Goal: Task Accomplishment & Management: Manage account settings

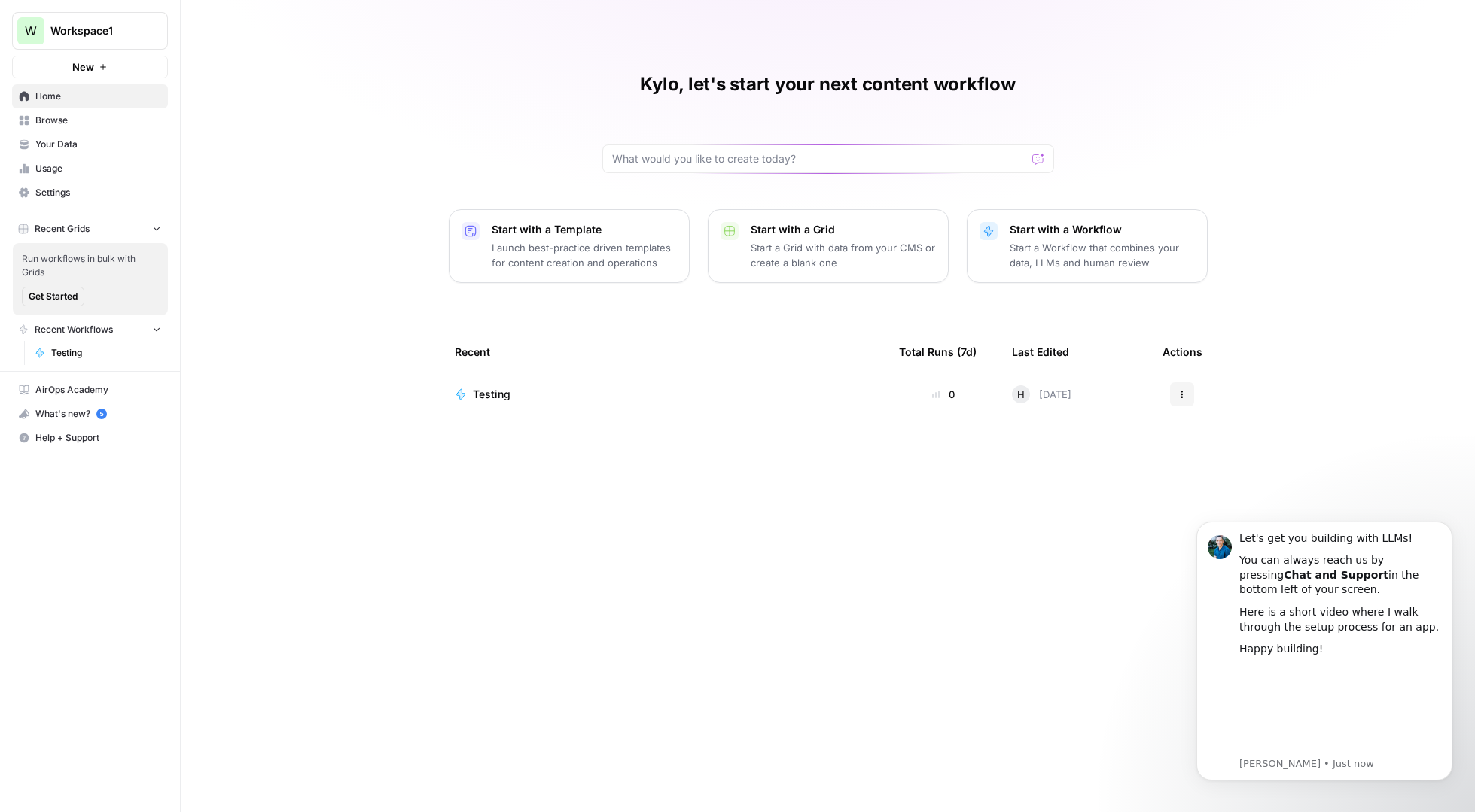
click at [119, 31] on span "Workspace1" at bounding box center [96, 30] width 91 height 15
click at [475, 166] on div "Kylo, let's start your next content workflow Start with a Template Launch best-…" at bounding box center [827, 406] width 1294 height 812
click at [382, 129] on div "Kylo, let's start your next content workflow Start with a Template Launch best-…" at bounding box center [827, 406] width 1294 height 812
click at [1453, 523] on button "Dismiss notification" at bounding box center [1447, 525] width 19 height 19
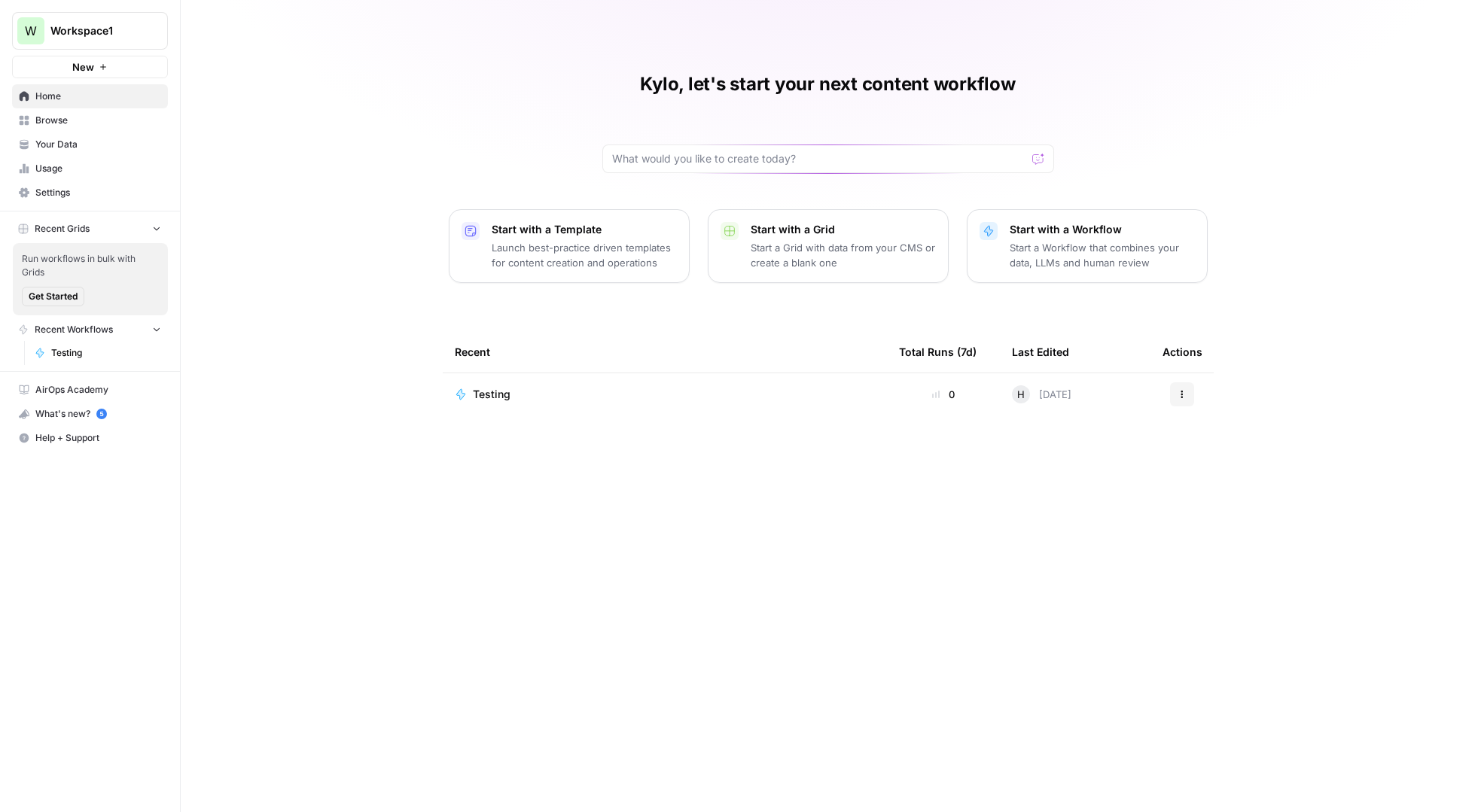
click at [1181, 389] on button "Actions" at bounding box center [1182, 395] width 24 height 24
drag, startPoint x: 828, startPoint y: 565, endPoint x: 741, endPoint y: 514, distance: 100.8
click at [828, 565] on div "Recent Total Runs (7d) Last Edited Actions Testing 0 H Today Actions" at bounding box center [828, 559] width 771 height 457
click at [153, 330] on icon "button" at bounding box center [157, 328] width 10 height 10
click at [153, 330] on icon "button" at bounding box center [157, 329] width 10 height 10
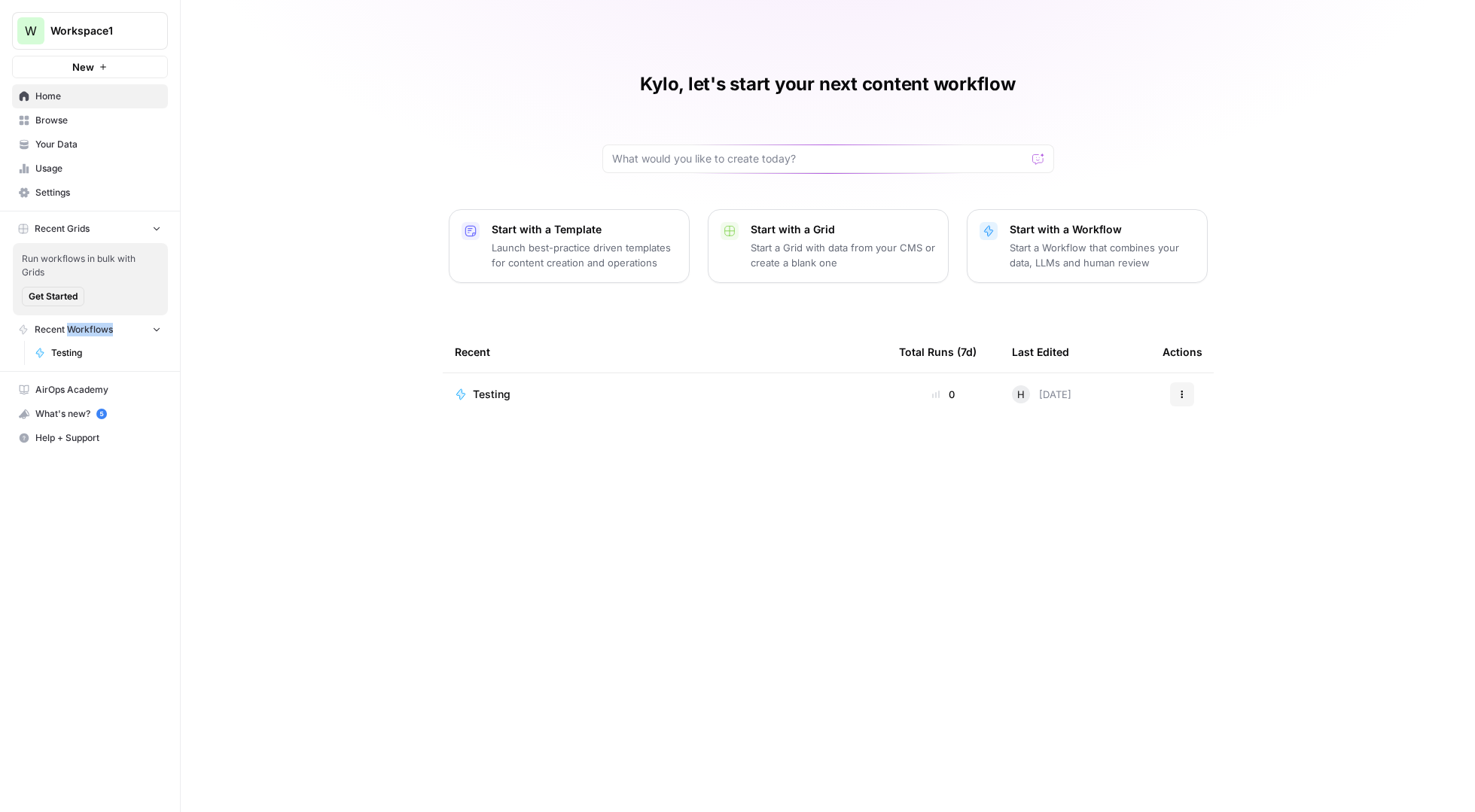
click at [1184, 394] on icon "button" at bounding box center [1182, 394] width 9 height 9
click at [1037, 592] on div "Recent Total Runs (7d) Last Edited Actions Testing 0 H Today Actions" at bounding box center [828, 559] width 771 height 457
click at [162, 228] on button "Recent Grids" at bounding box center [90, 229] width 156 height 23
click at [51, 173] on span "Usage" at bounding box center [99, 169] width 126 height 14
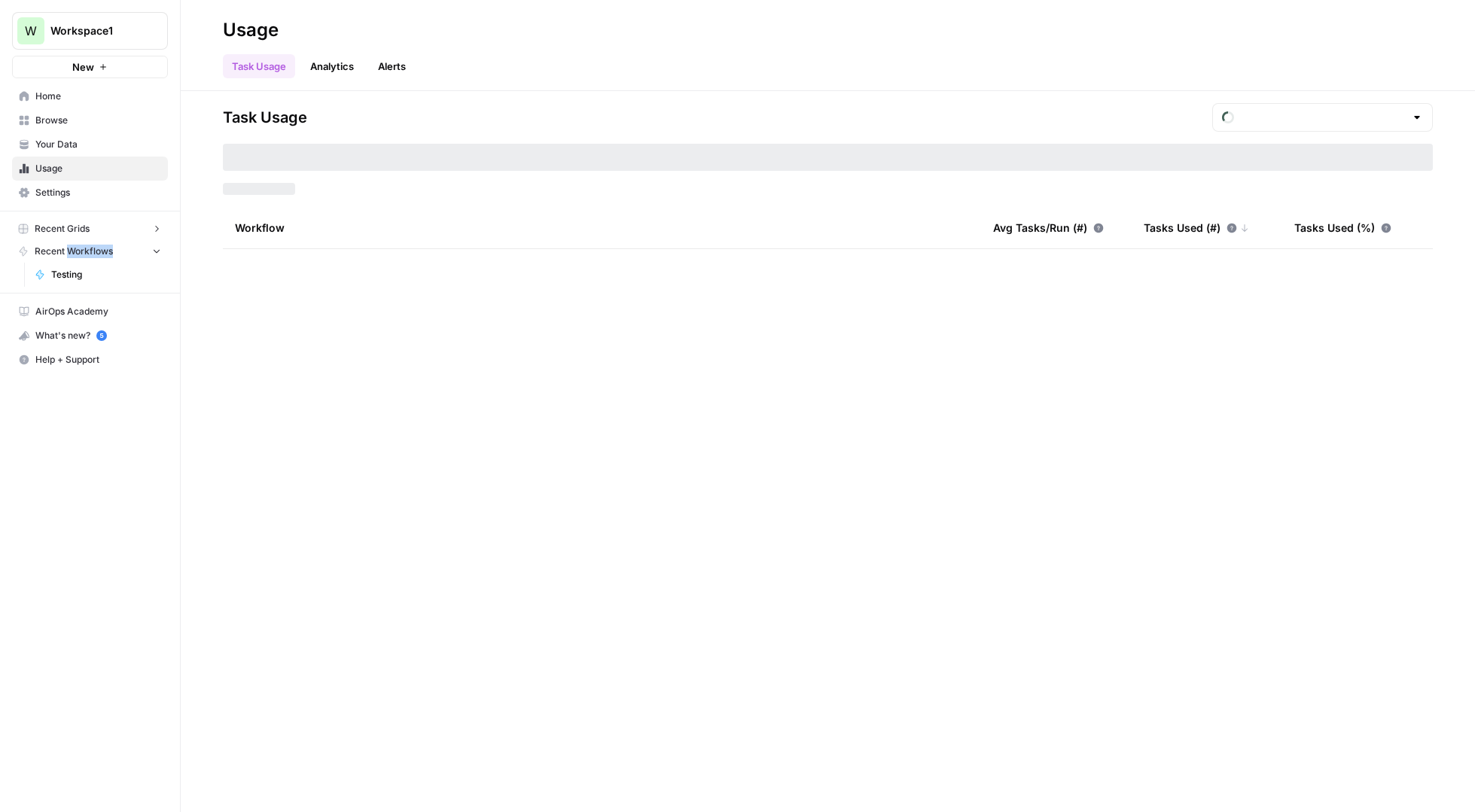
type input "August Included Tasks"
click at [69, 188] on span "Settings" at bounding box center [99, 193] width 126 height 14
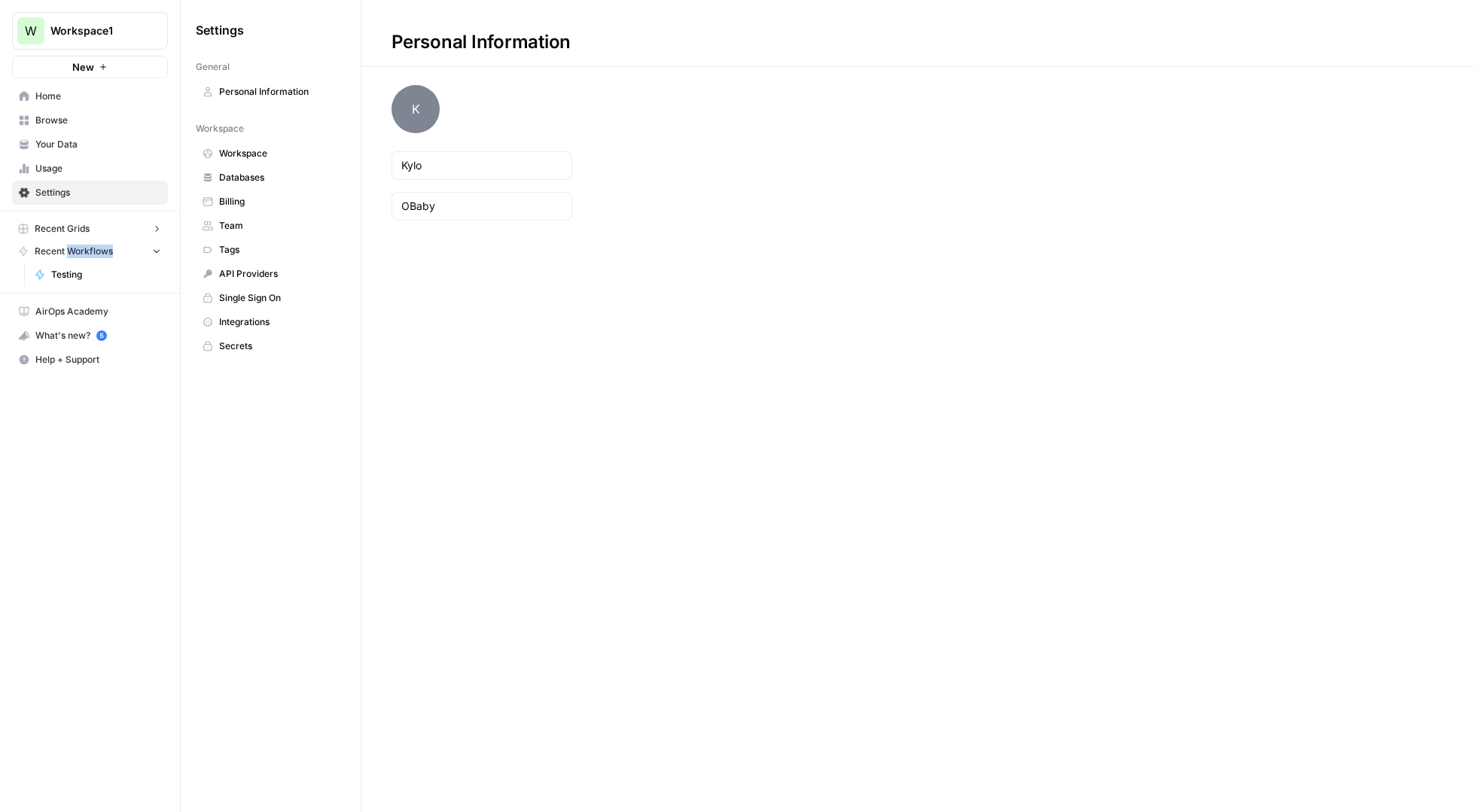
click at [55, 175] on link "Usage" at bounding box center [90, 169] width 156 height 24
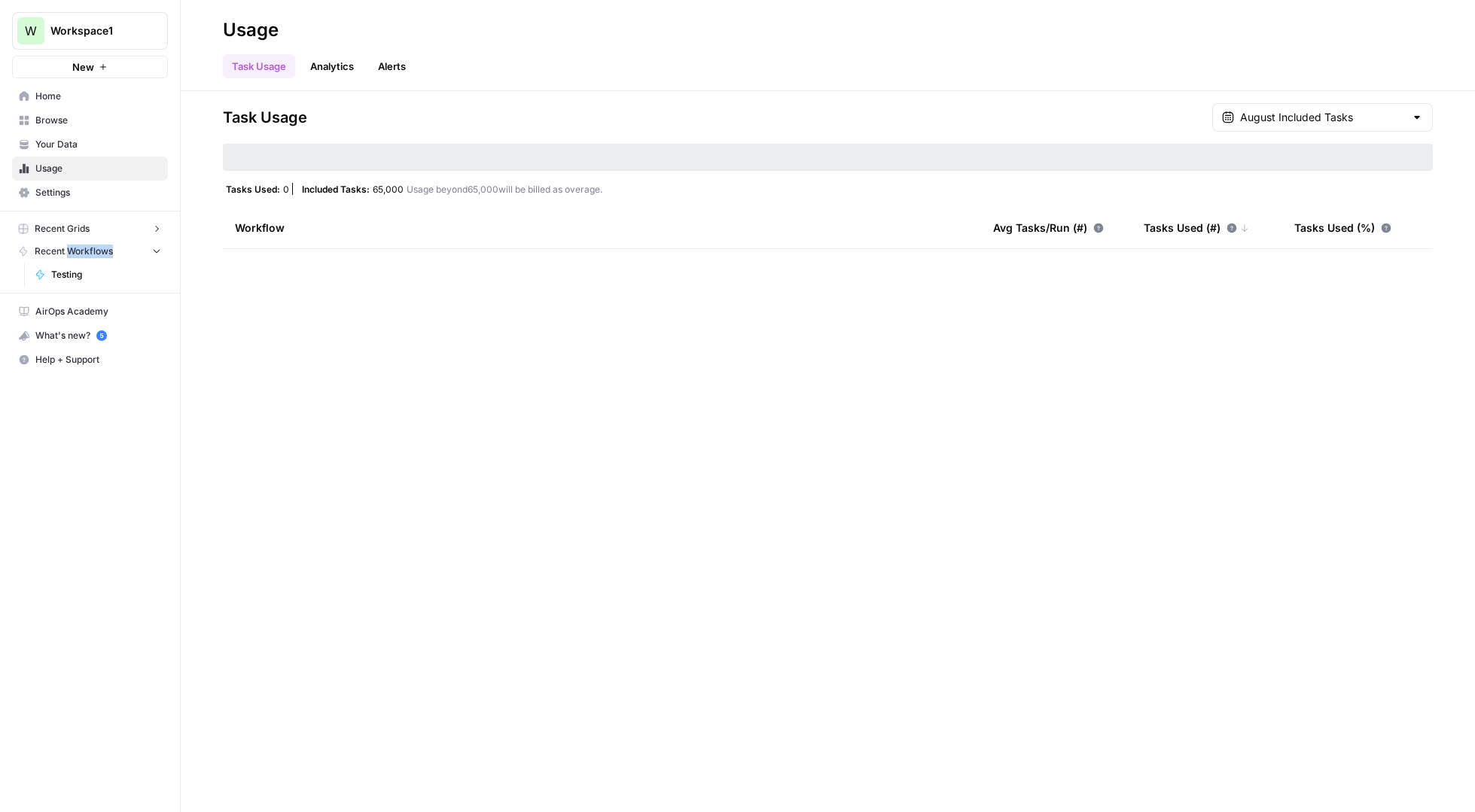
click at [729, 380] on div "Task Usage August Included Tasks Tasks Used: 0 Included Tasks: 65,000 Usage bey…" at bounding box center [827, 450] width 1294 height 721
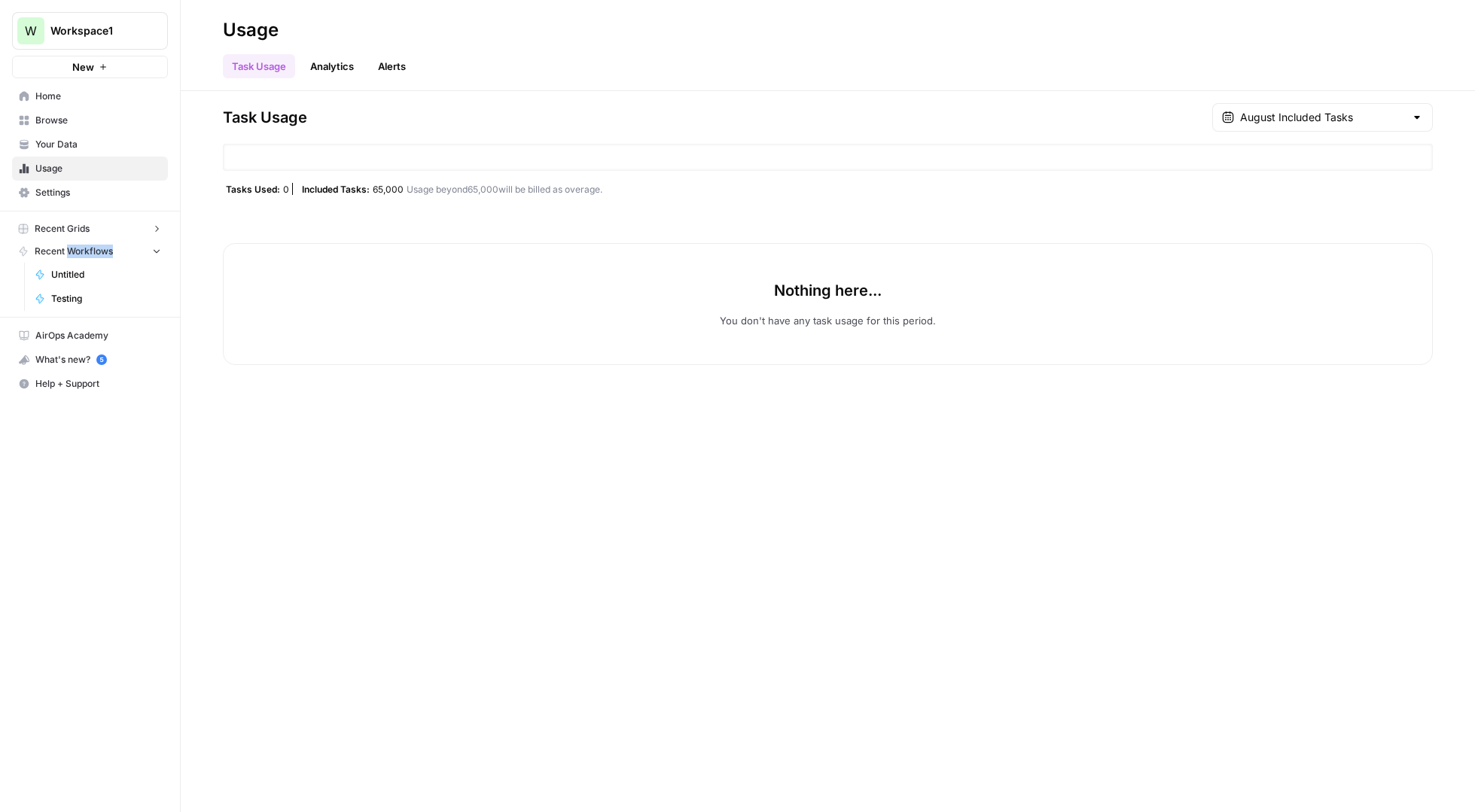
click at [56, 96] on span "Home" at bounding box center [99, 97] width 126 height 14
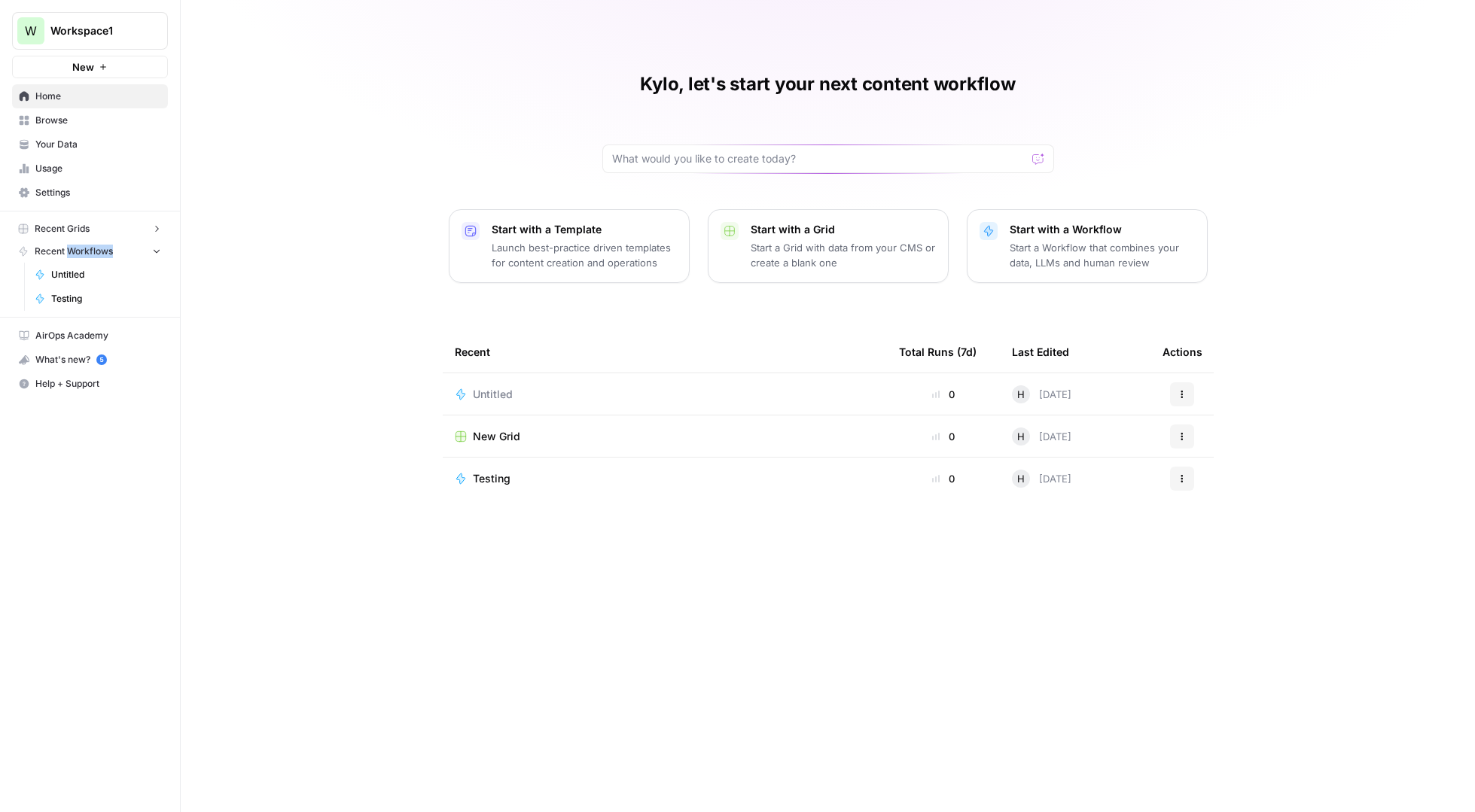
click at [469, 355] on div "Recent" at bounding box center [665, 351] width 420 height 41
click at [60, 123] on span "Browse" at bounding box center [99, 120] width 126 height 14
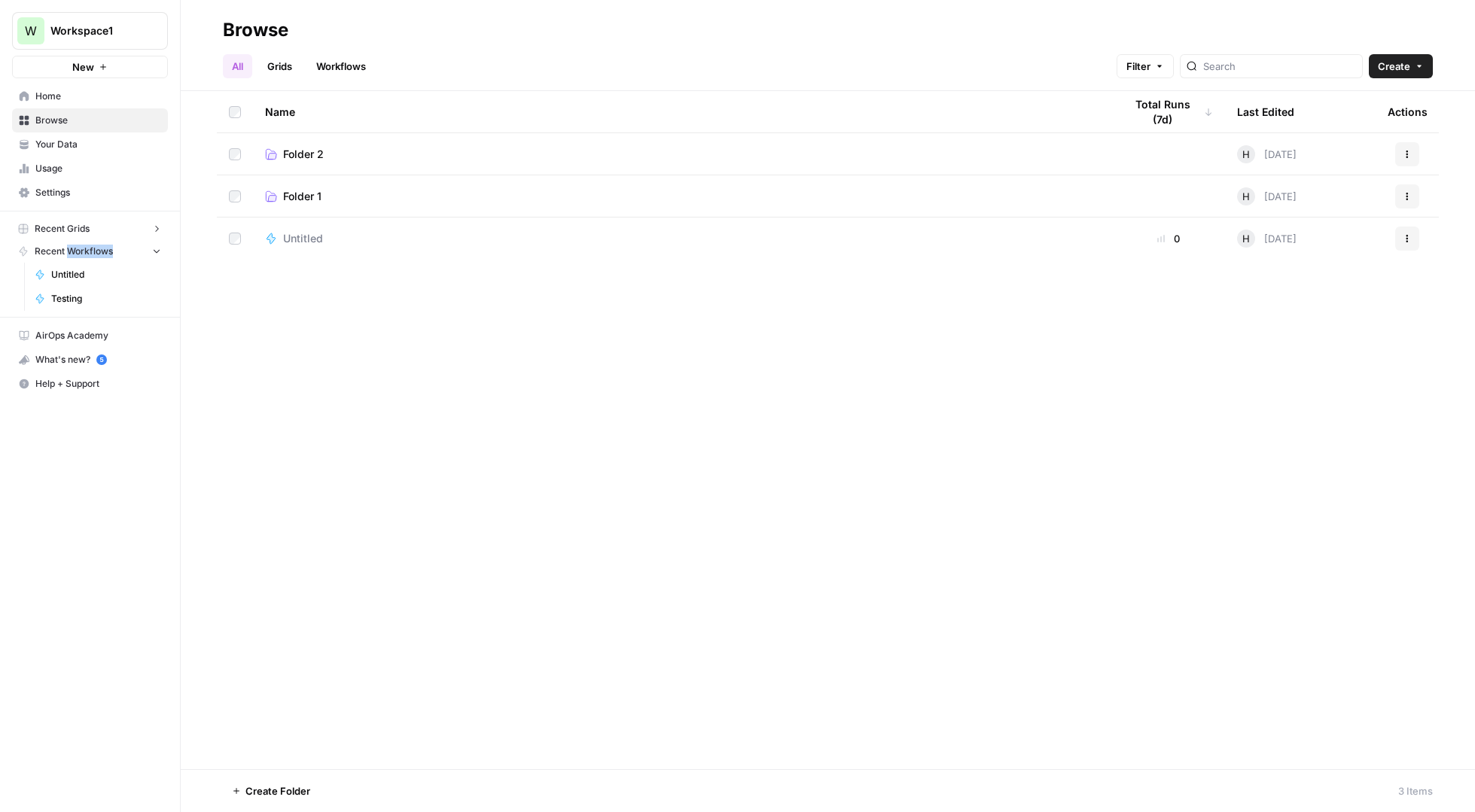
click at [1404, 240] on icon "button" at bounding box center [1407, 239] width 9 height 9
drag, startPoint x: 930, startPoint y: 389, endPoint x: 797, endPoint y: 394, distance: 133.1
click at [930, 389] on div "Name Total Runs (7d) Last Edited Actions Folder 2 H Today Actions Folder 1 H To…" at bounding box center [827, 430] width 1294 height 678
click at [77, 102] on span "Home" at bounding box center [99, 97] width 126 height 14
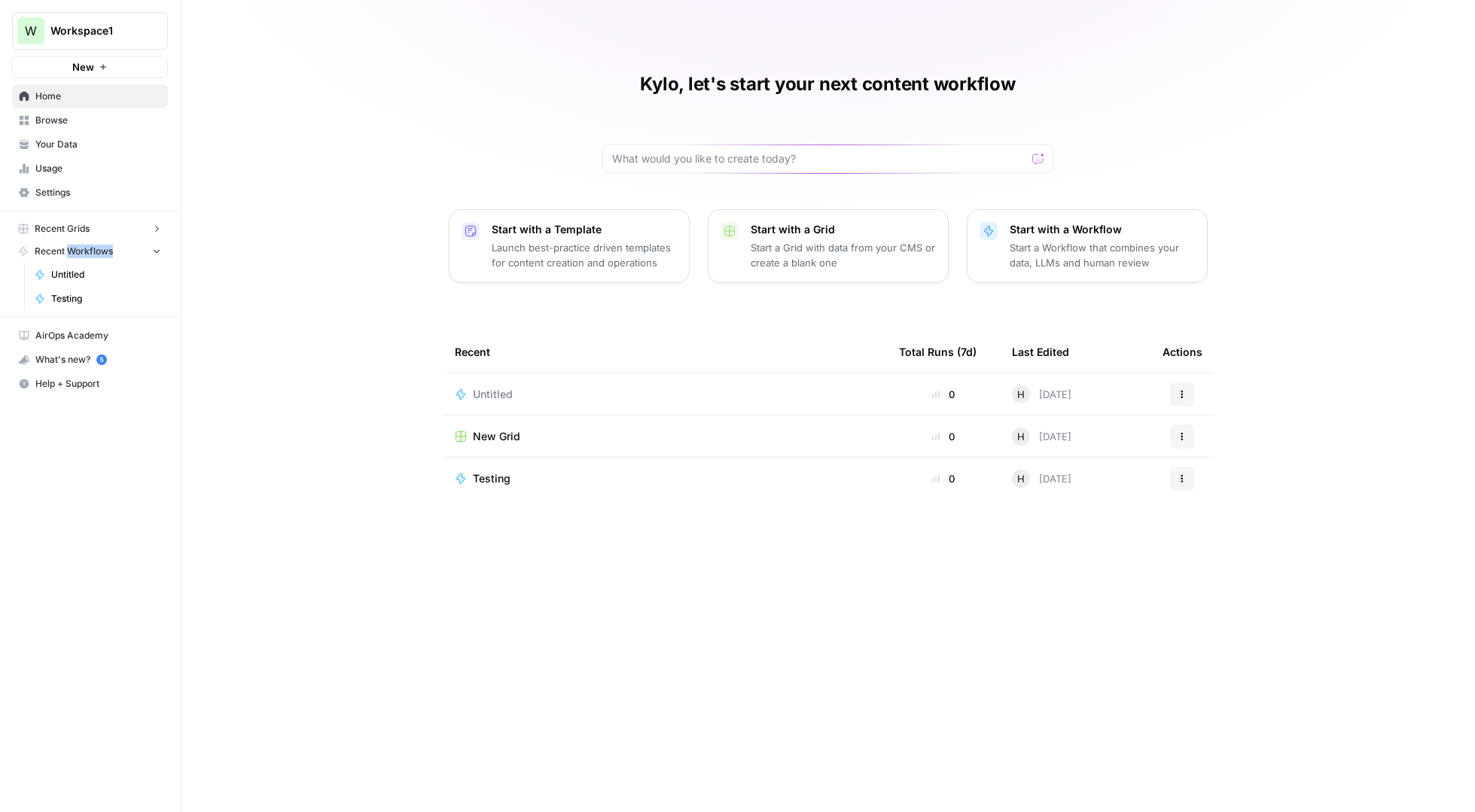
click at [1186, 397] on button "Actions" at bounding box center [1182, 395] width 24 height 24
drag, startPoint x: 1153, startPoint y: 572, endPoint x: 1161, endPoint y: 517, distance: 55.6
click at [1153, 572] on div "Recent Total Runs (7d) Last Edited Actions Untitled 0 H Today Actions New Grid …" at bounding box center [828, 559] width 771 height 457
click at [1183, 483] on button "Actions" at bounding box center [1182, 478] width 24 height 24
click at [107, 30] on span "Workspace1" at bounding box center [96, 30] width 91 height 15
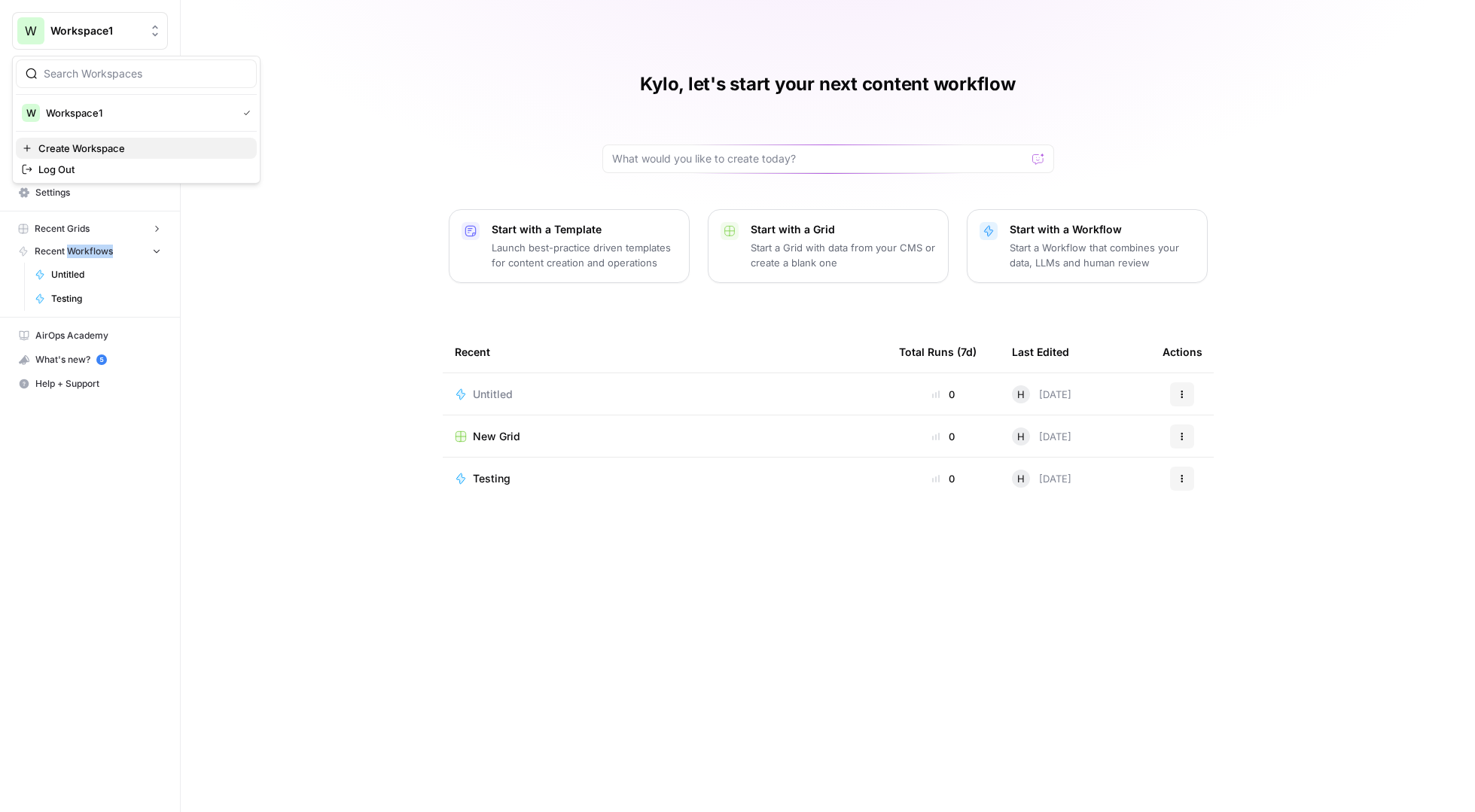
click at [77, 150] on span "Create Workspace" at bounding box center [141, 147] width 207 height 15
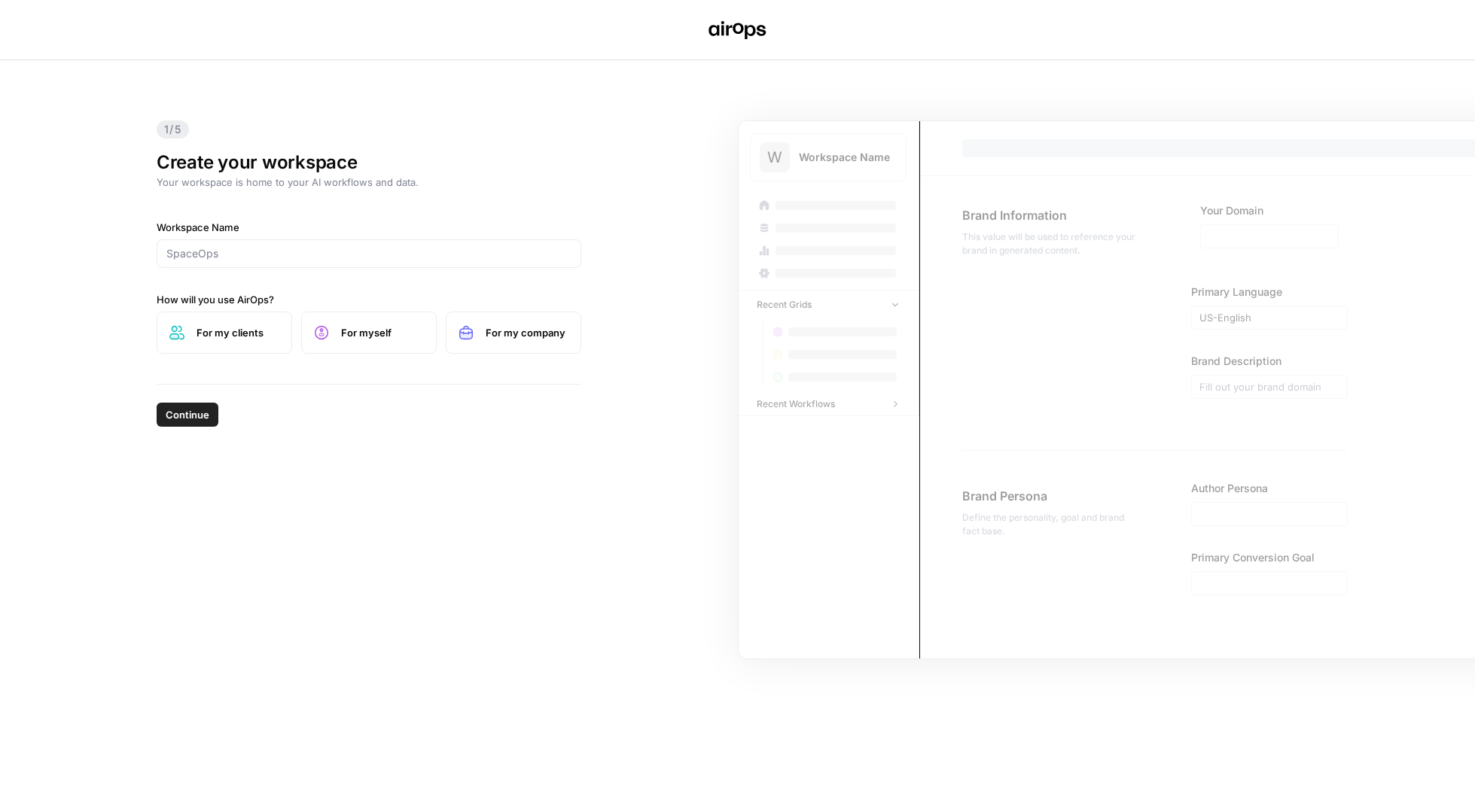
click at [265, 262] on div at bounding box center [369, 254] width 425 height 29
type input "Testing"
click at [362, 346] on label "For myself" at bounding box center [368, 332] width 135 height 42
click at [187, 419] on span "Continue" at bounding box center [187, 414] width 44 height 15
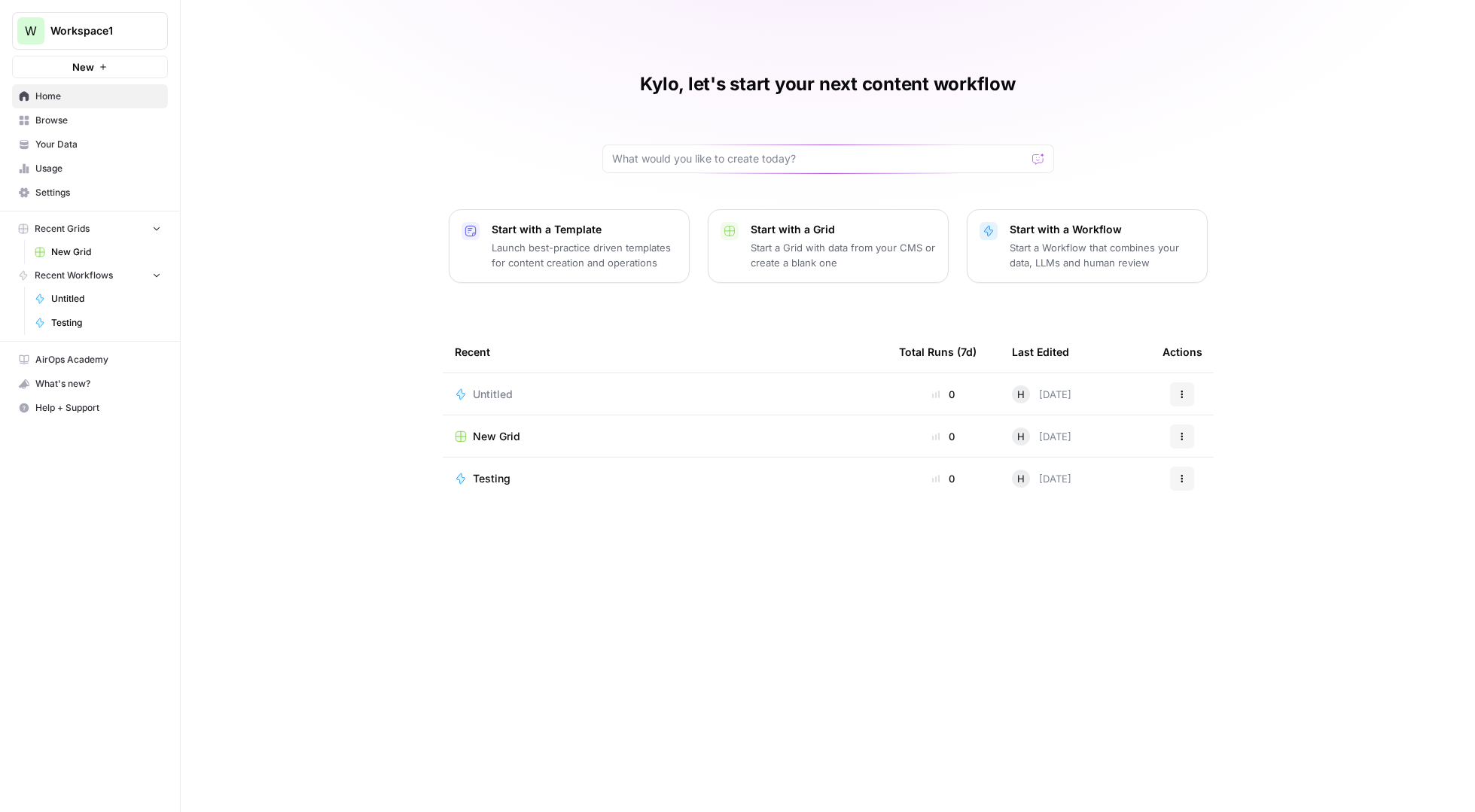
click at [59, 166] on span "Usage" at bounding box center [99, 169] width 126 height 14
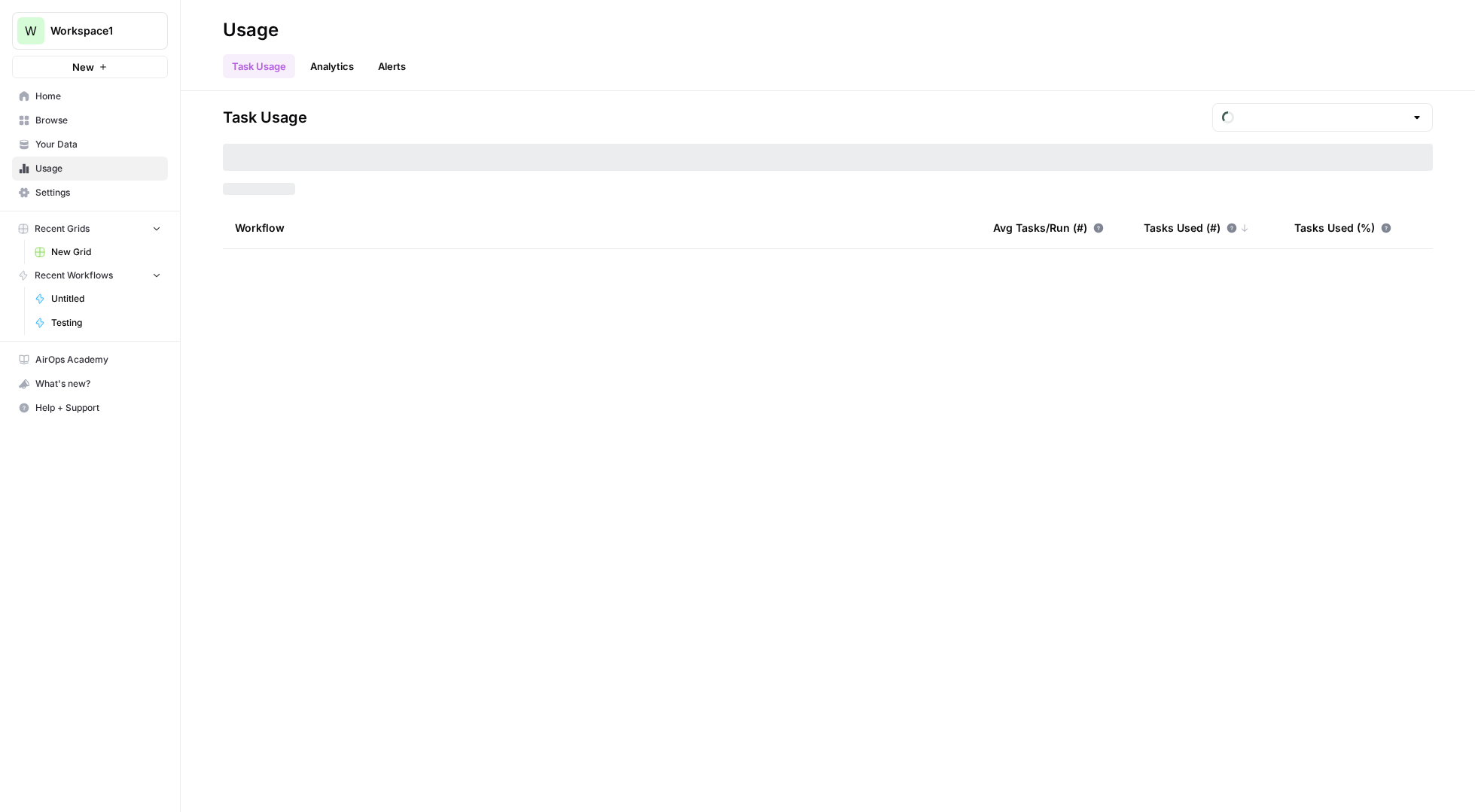
type input "August Included Tasks"
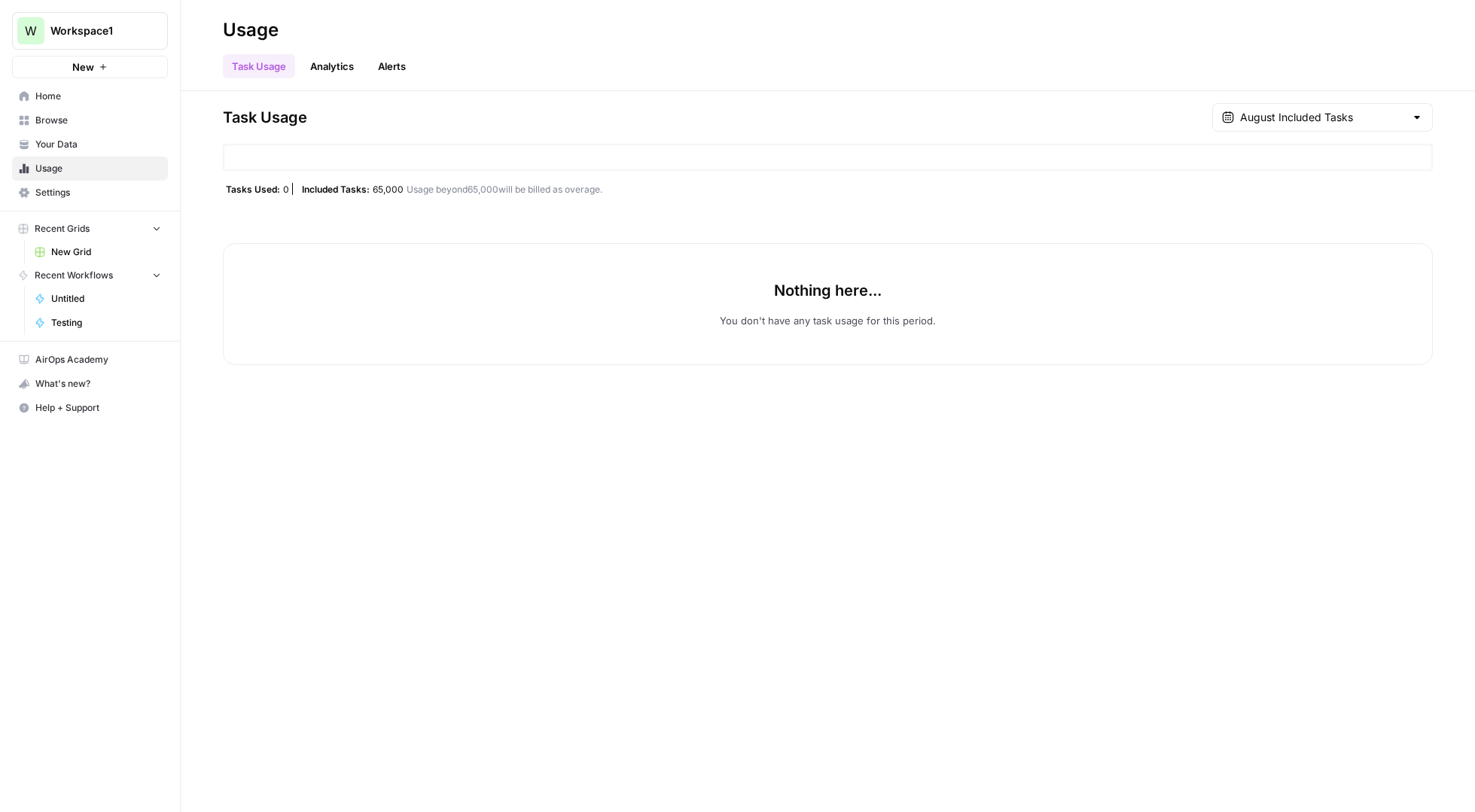
click at [469, 517] on div "Task Usage August Included Tasks Tasks Used: 0 Included Tasks: 65,000 Usage bey…" at bounding box center [827, 450] width 1294 height 721
click at [1418, 116] on div at bounding box center [1417, 117] width 12 height 15
type input "August Included Tasks"
click at [770, 493] on div "Task Usage August Included Tasks Tasks Used: 0 Included Tasks: 65,000 Usage bey…" at bounding box center [827, 450] width 1294 height 721
click at [36, 100] on span "Home" at bounding box center [99, 97] width 126 height 14
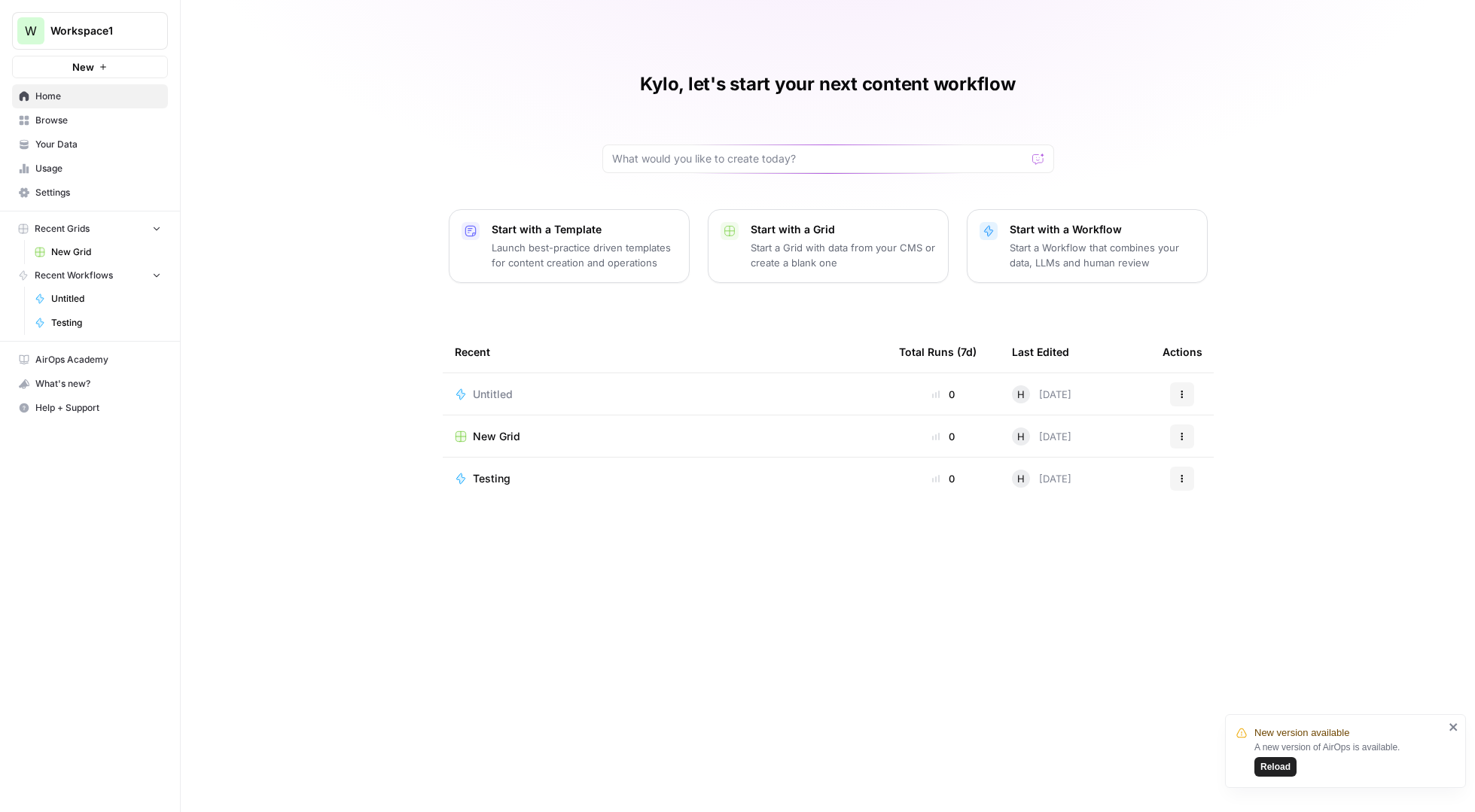
click at [107, 29] on span "Workspace1" at bounding box center [96, 30] width 91 height 15
click at [69, 195] on span "Log Out" at bounding box center [141, 193] width 207 height 15
